Goal: Task Accomplishment & Management: Manage account settings

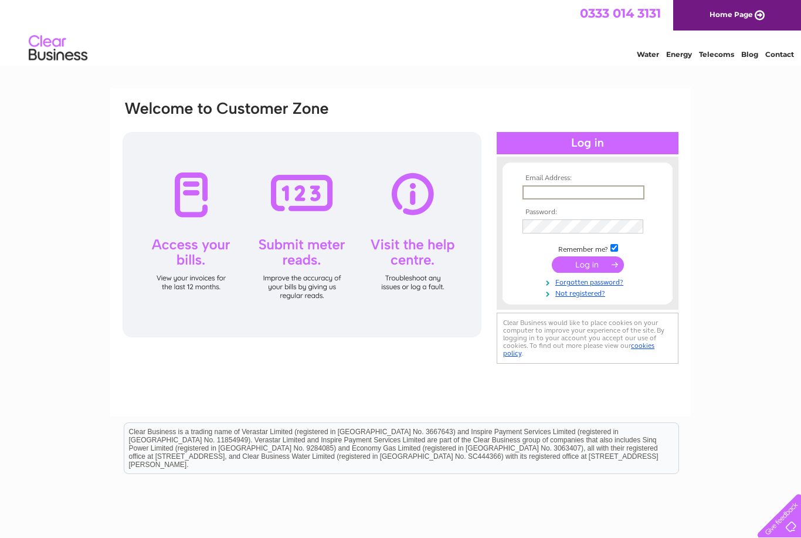
type input "weframeitscotland@gmail.com"
click at [588, 265] on input "submit" at bounding box center [588, 264] width 72 height 16
click at [595, 259] on input "submit" at bounding box center [588, 263] width 72 height 16
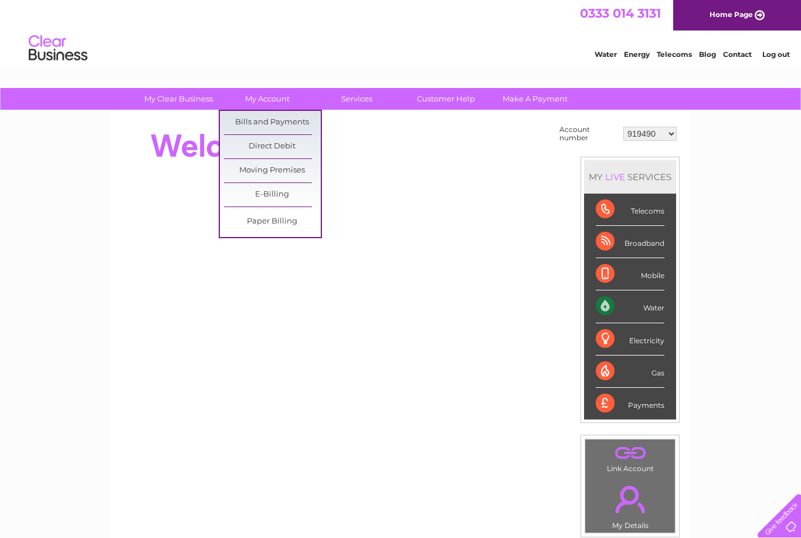
click at [305, 111] on link "Bills and Payments" at bounding box center [272, 122] width 97 height 23
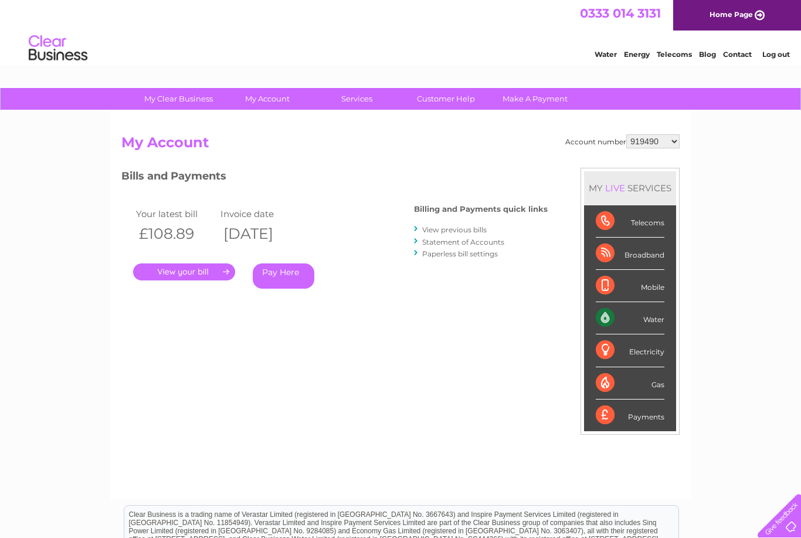
click at [471, 230] on link "View previous bills" at bounding box center [454, 229] width 65 height 9
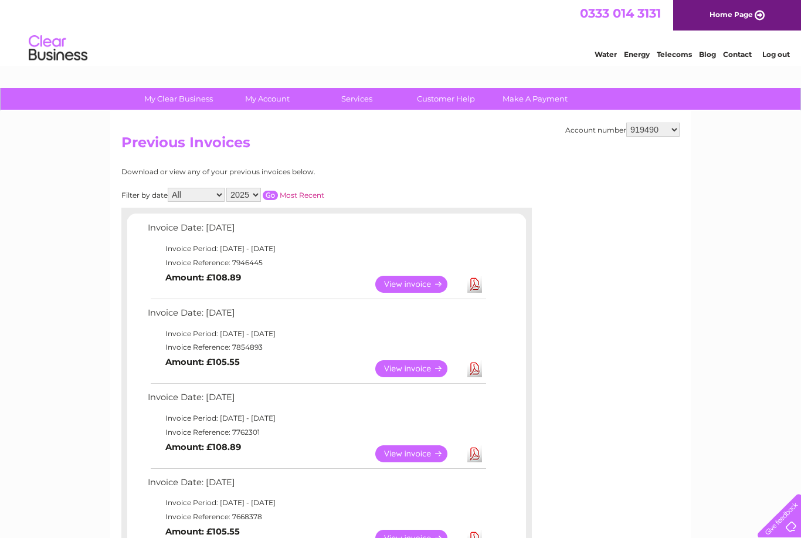
click at [665, 133] on select "919490 944459 1114557 30311848" at bounding box center [652, 130] width 53 height 14
select select "944459"
click at [654, 136] on select "919490 944459 1114557 30311848" at bounding box center [652, 130] width 53 height 14
select select "1114557"
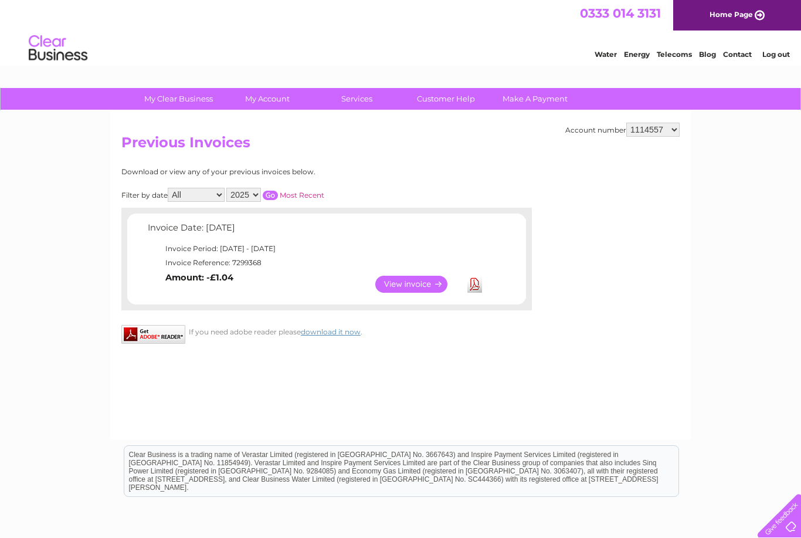
click at [663, 130] on select "919490 944459 1114557 30311848" at bounding box center [652, 130] width 53 height 14
select select "30311848"
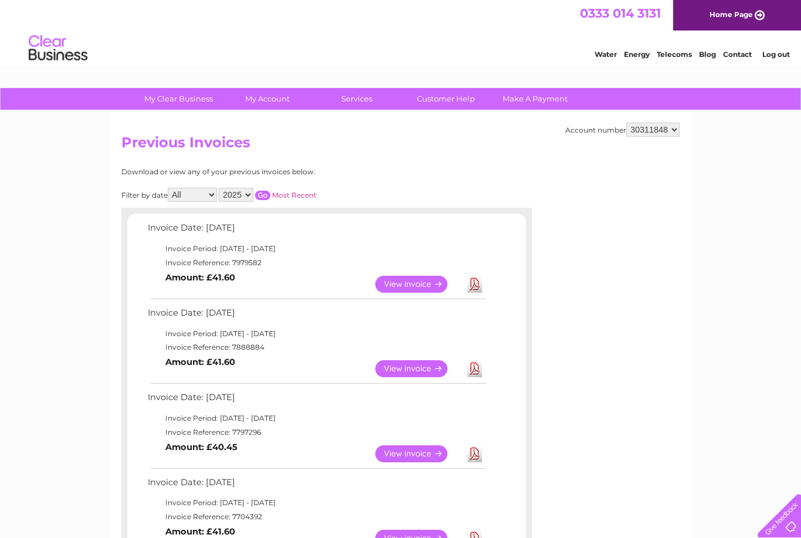
click at [436, 287] on link "View" at bounding box center [418, 284] width 86 height 17
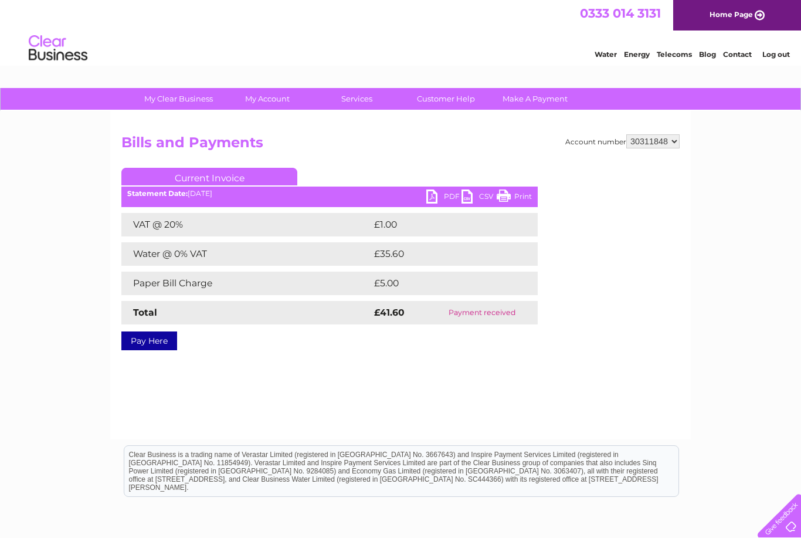
click at [443, 198] on link "PDF" at bounding box center [443, 197] width 35 height 17
